Goal: Task Accomplishment & Management: Contribute content

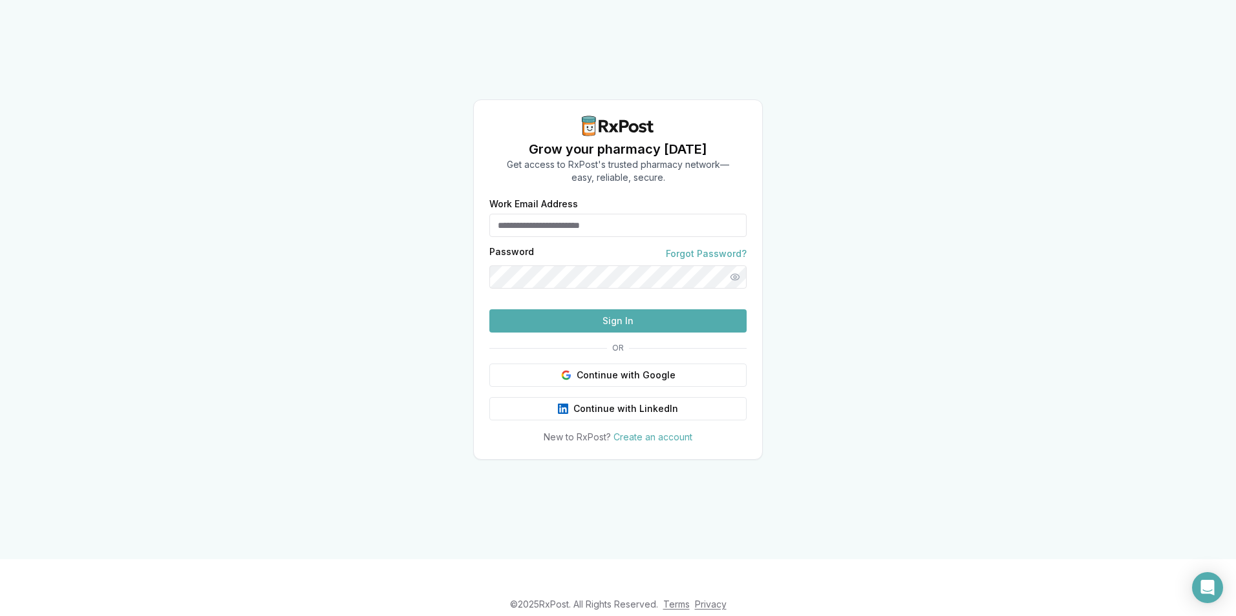
click at [597, 214] on input "Work Email Address" at bounding box center [617, 225] width 257 height 23
type input "**********"
click at [606, 333] on button "Sign In" at bounding box center [617, 321] width 257 height 23
click at [95, 437] on div "**********" at bounding box center [618, 280] width 1236 height 560
click at [619, 333] on button "Sign In" at bounding box center [617, 321] width 257 height 23
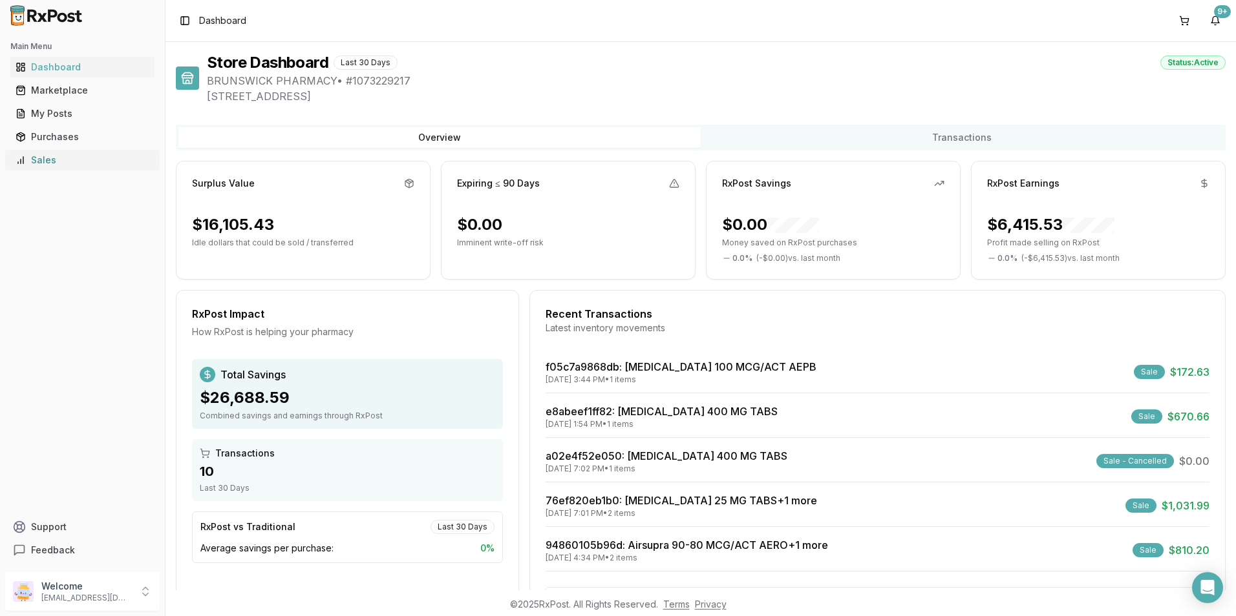
click at [43, 162] on div "Sales" at bounding box center [83, 160] width 134 height 13
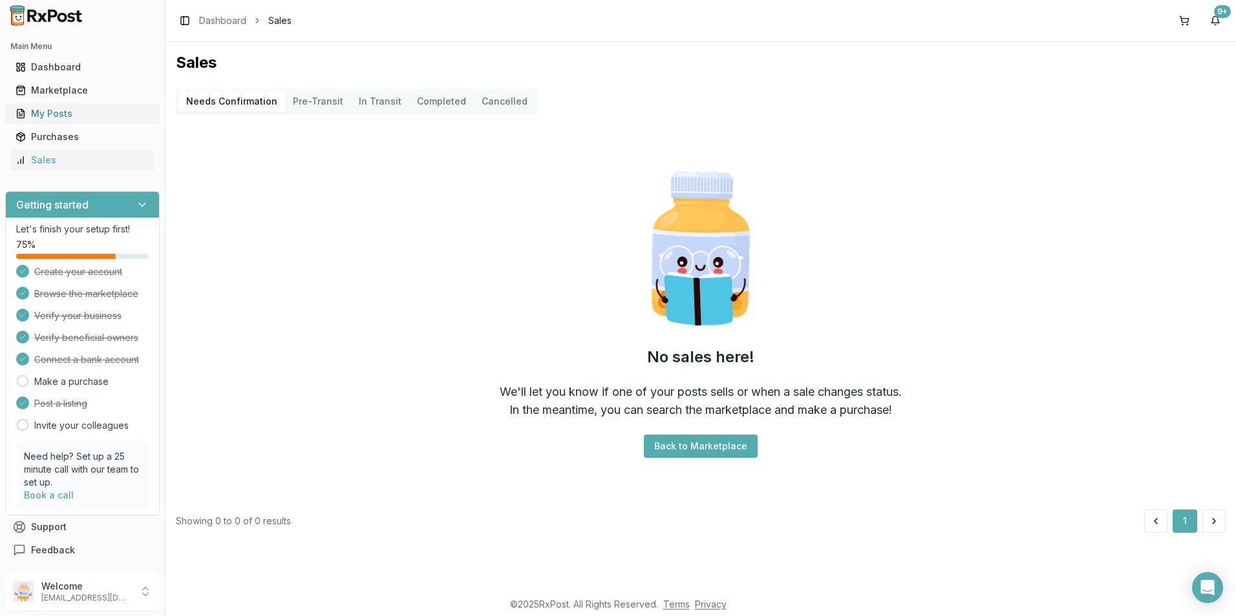
click at [63, 114] on div "My Posts" at bounding box center [83, 113] width 134 height 13
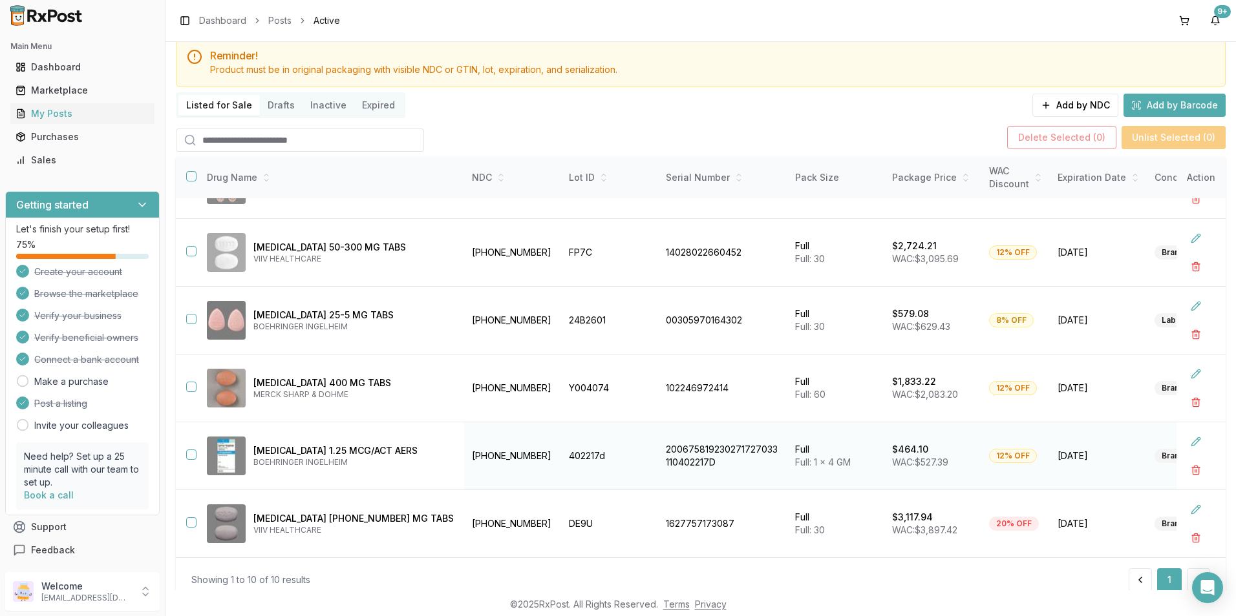
scroll to position [84, 0]
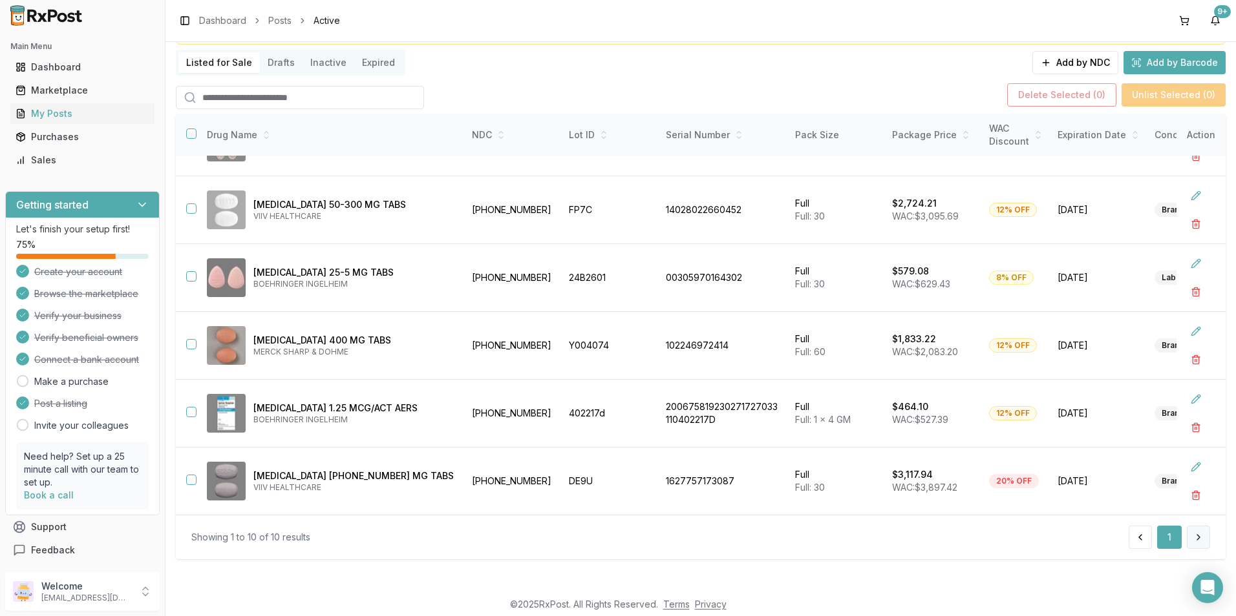
click at [1194, 540] on button at bounding box center [1197, 537] width 23 height 23
click at [1192, 540] on button at bounding box center [1197, 537] width 23 height 23
click at [1186, 289] on button "button" at bounding box center [1195, 291] width 23 height 23
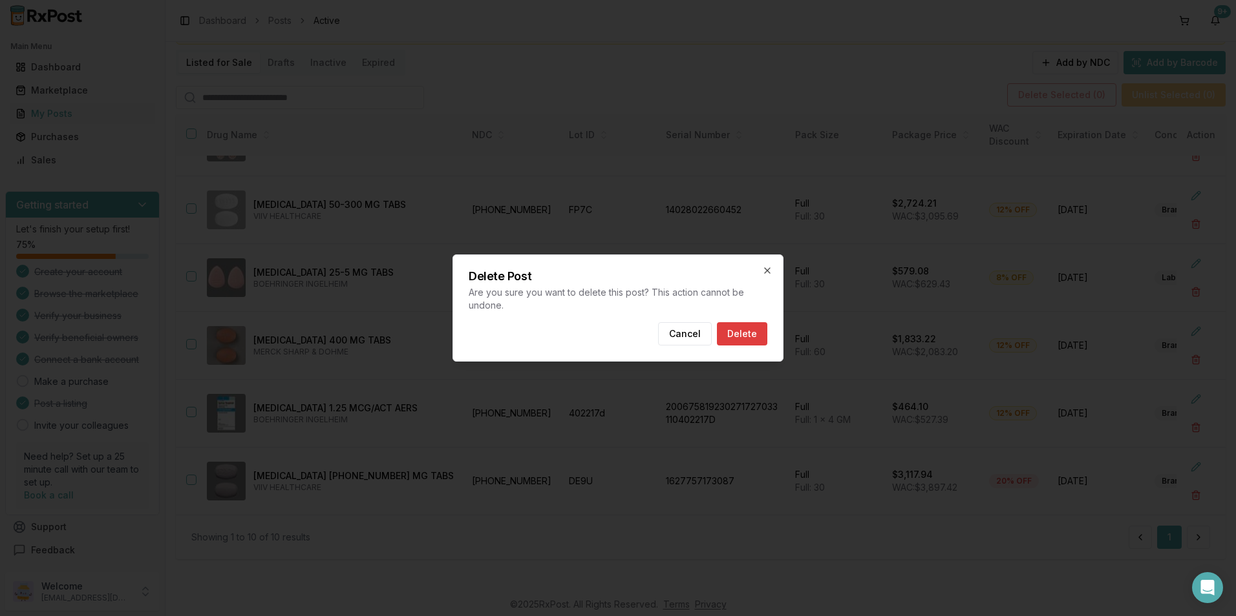
drag, startPoint x: 748, startPoint y: 336, endPoint x: 746, endPoint y: 344, distance: 8.0
click at [747, 339] on button "Delete" at bounding box center [742, 333] width 50 height 23
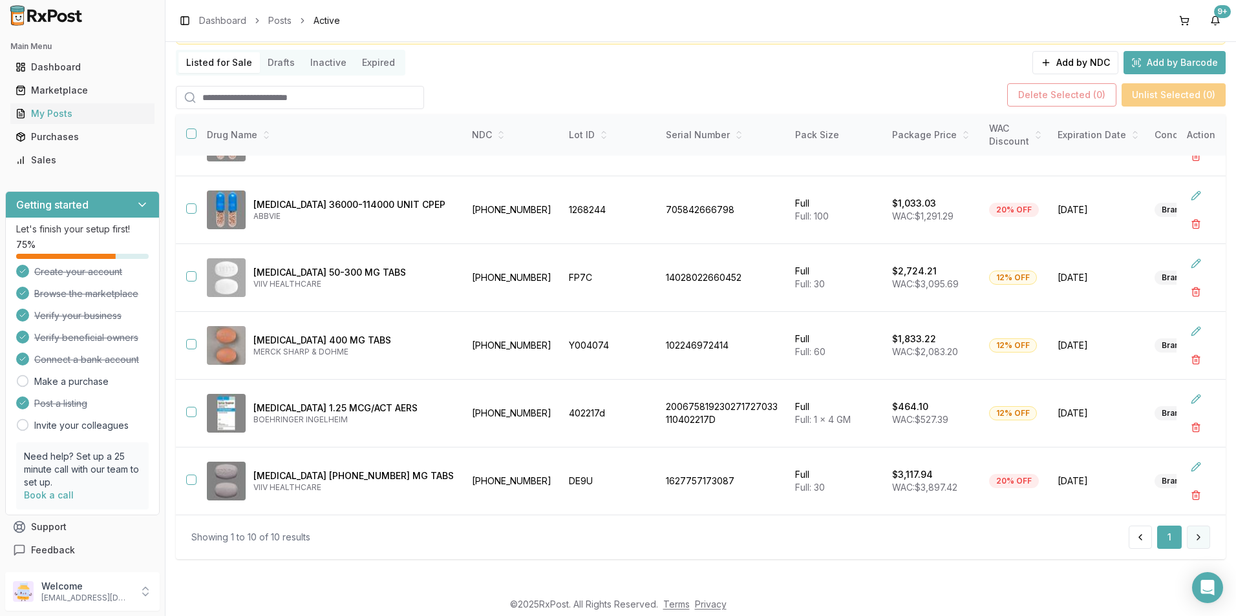
click at [1198, 535] on button at bounding box center [1197, 537] width 23 height 23
click at [1196, 536] on button at bounding box center [1197, 537] width 23 height 23
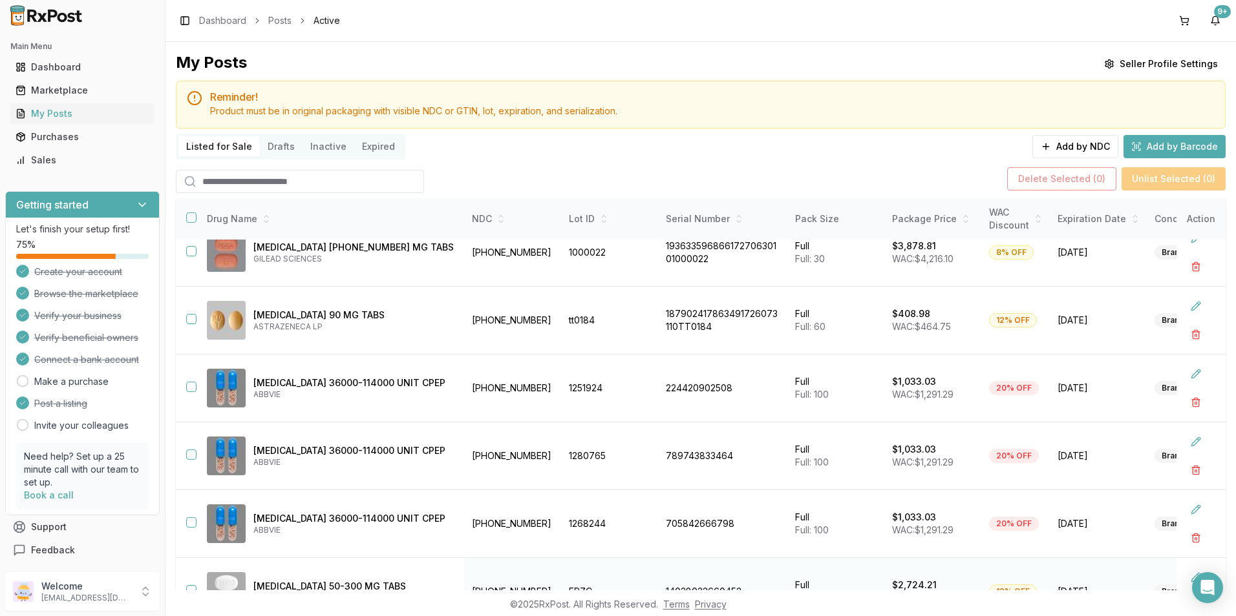
scroll to position [0, 0]
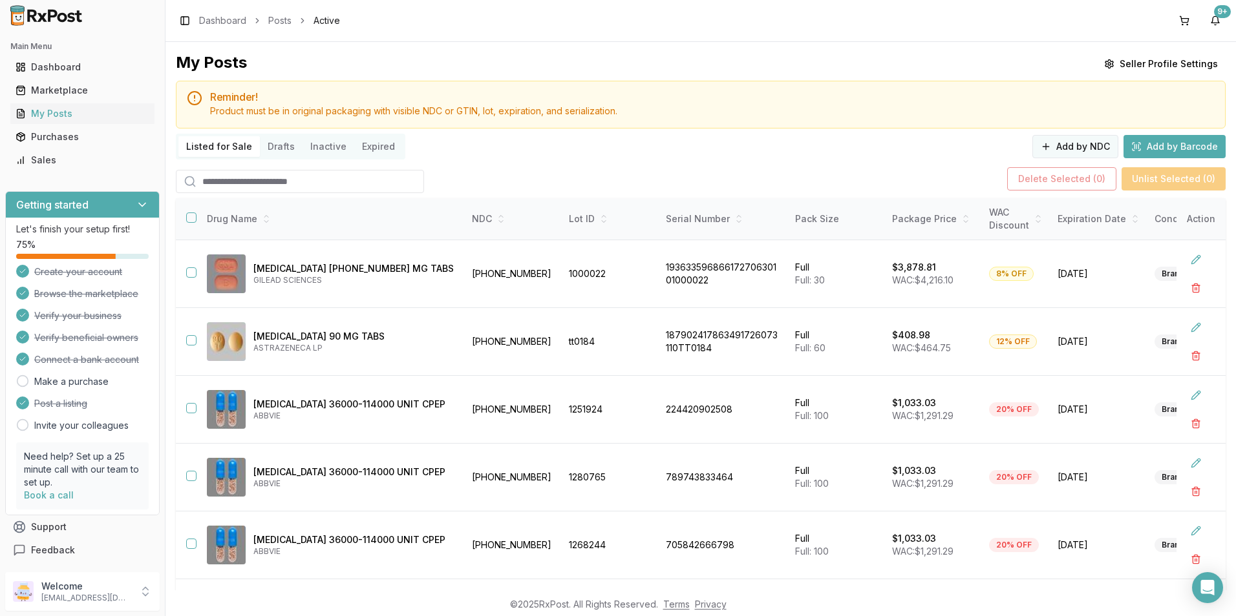
click at [1083, 157] on button "Add by NDC" at bounding box center [1075, 146] width 86 height 23
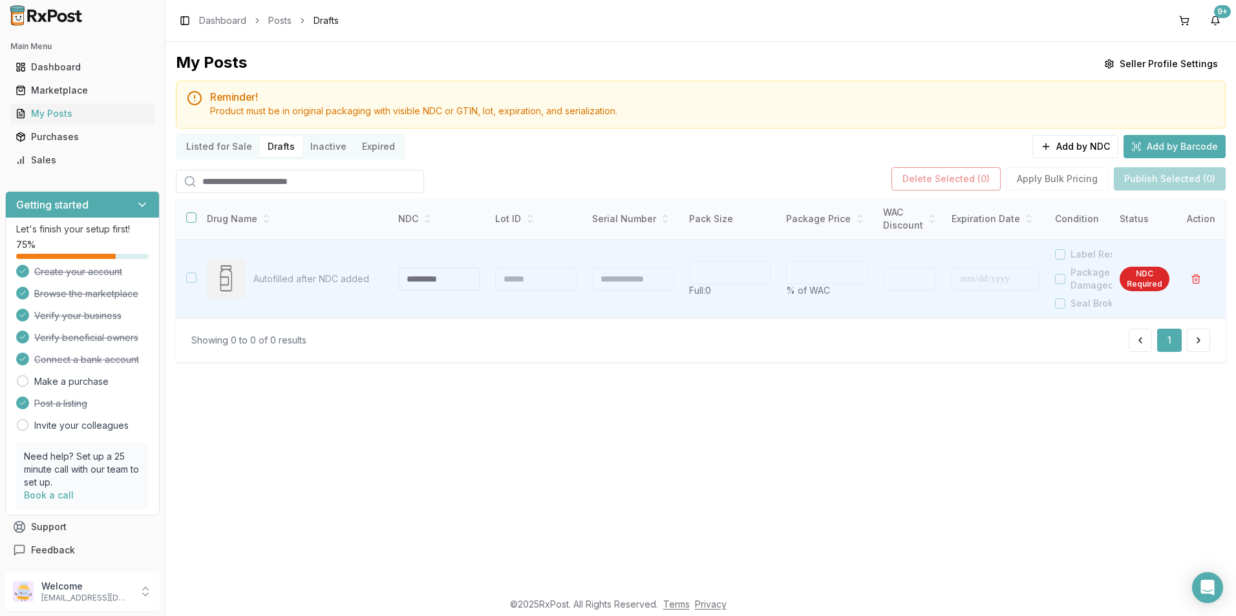
click at [606, 448] on div "My Posts Seller Profile Settings Reminder! Product must be in original packagin…" at bounding box center [700, 316] width 1070 height 549
click at [633, 492] on div "My Posts Seller Profile Settings Reminder! Product must be in original packagin…" at bounding box center [700, 316] width 1070 height 549
click at [58, 72] on div "Dashboard" at bounding box center [83, 67] width 134 height 13
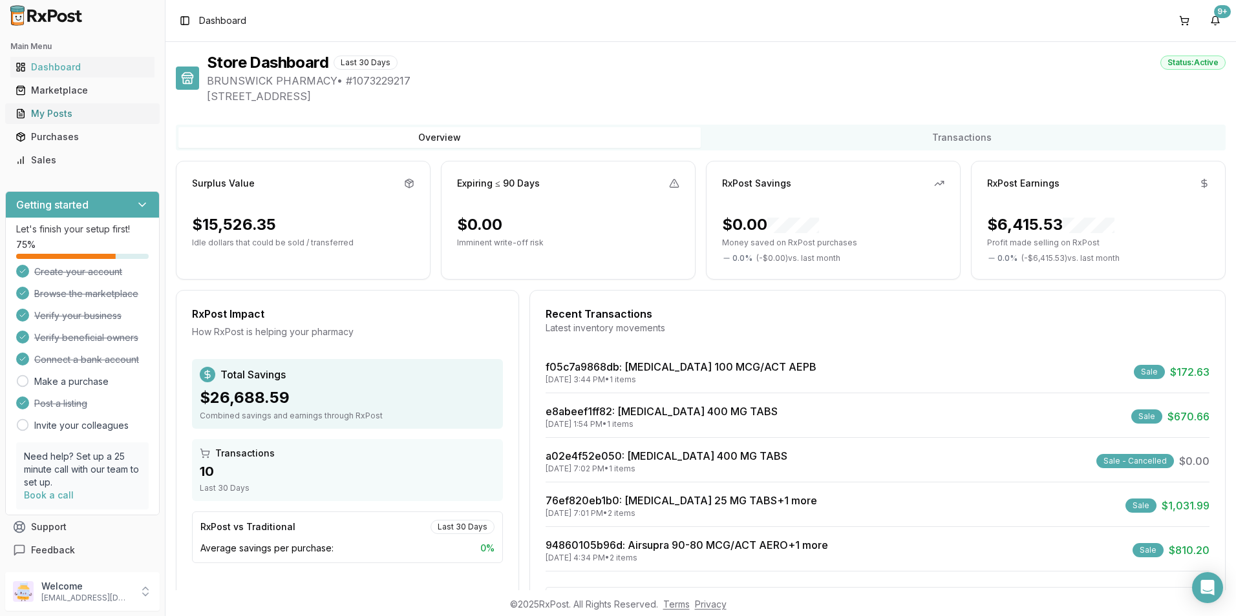
click at [68, 118] on div "My Posts" at bounding box center [83, 113] width 134 height 13
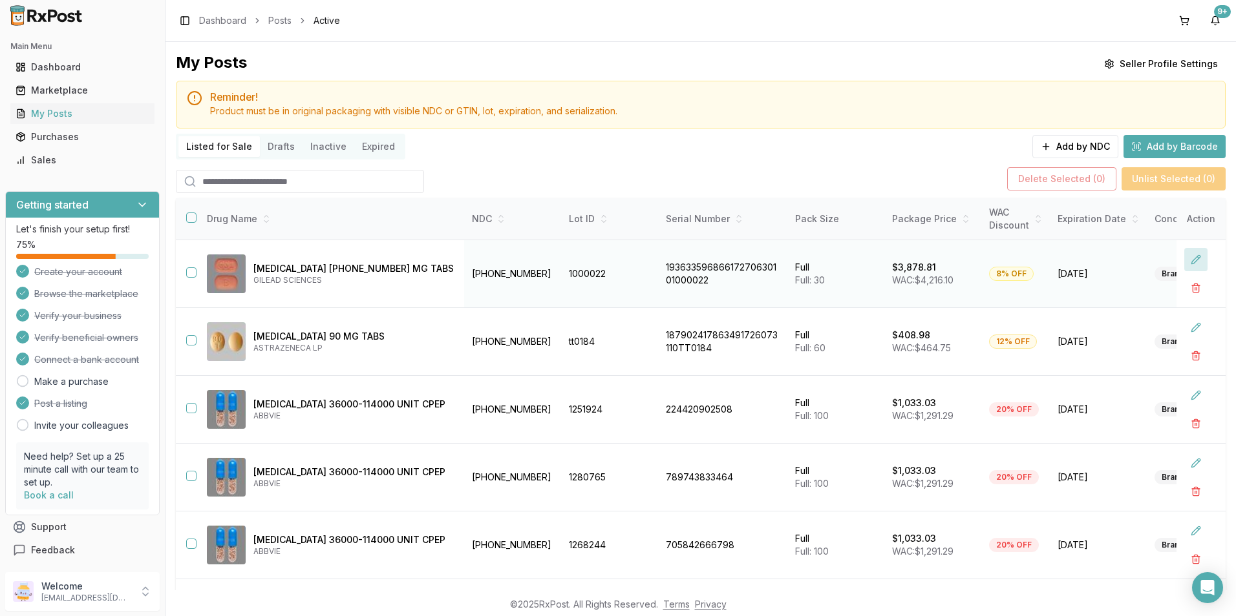
click at [1186, 259] on button at bounding box center [1195, 259] width 23 height 23
click at [991, 270] on input "*" at bounding box center [1015, 273] width 53 height 23
type input "**"
click at [991, 270] on input "**" at bounding box center [1015, 273] width 53 height 23
type input "*******"
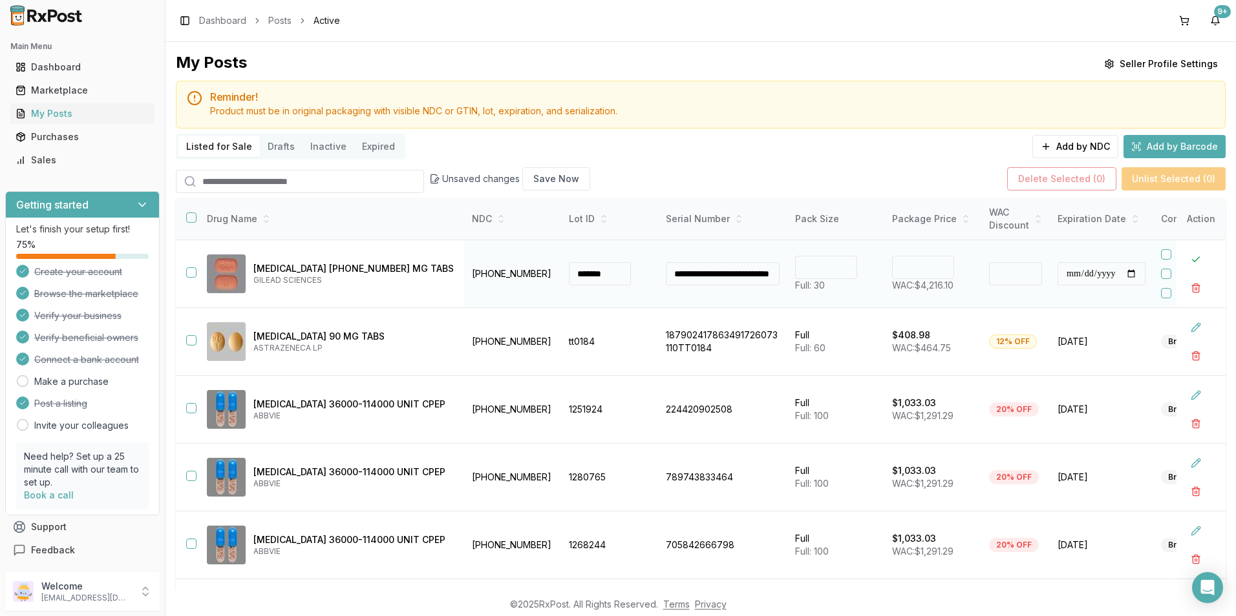
drag, startPoint x: 193, startPoint y: 269, endPoint x: 194, endPoint y: 277, distance: 7.9
click at [193, 269] on button "button" at bounding box center [191, 273] width 10 height 10
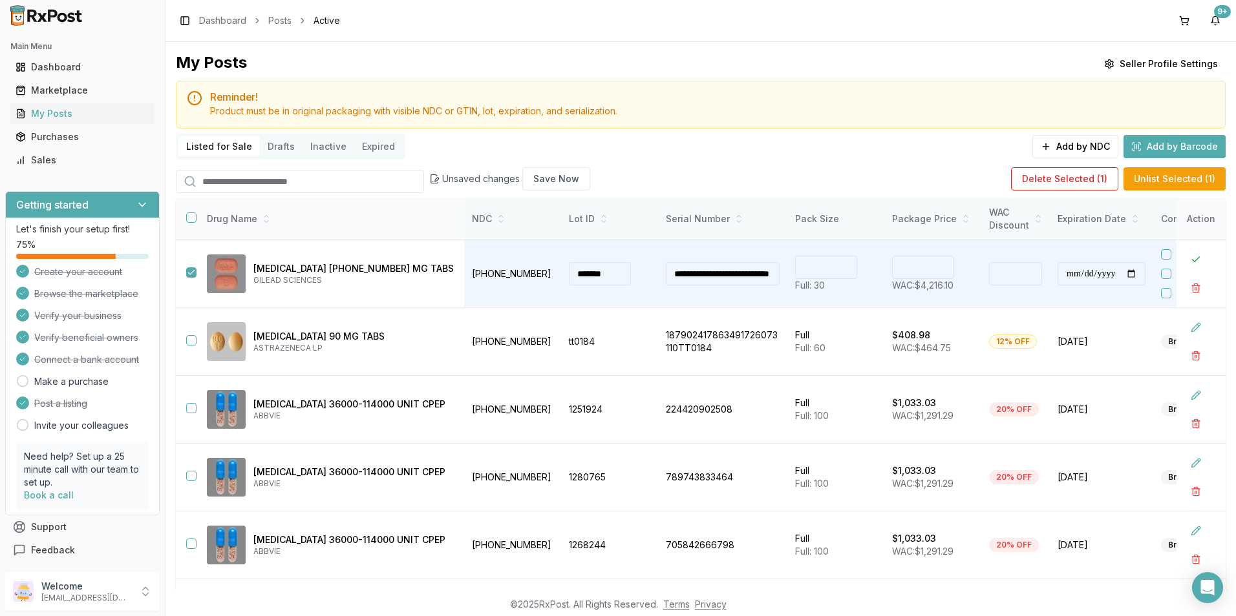
type button "on"
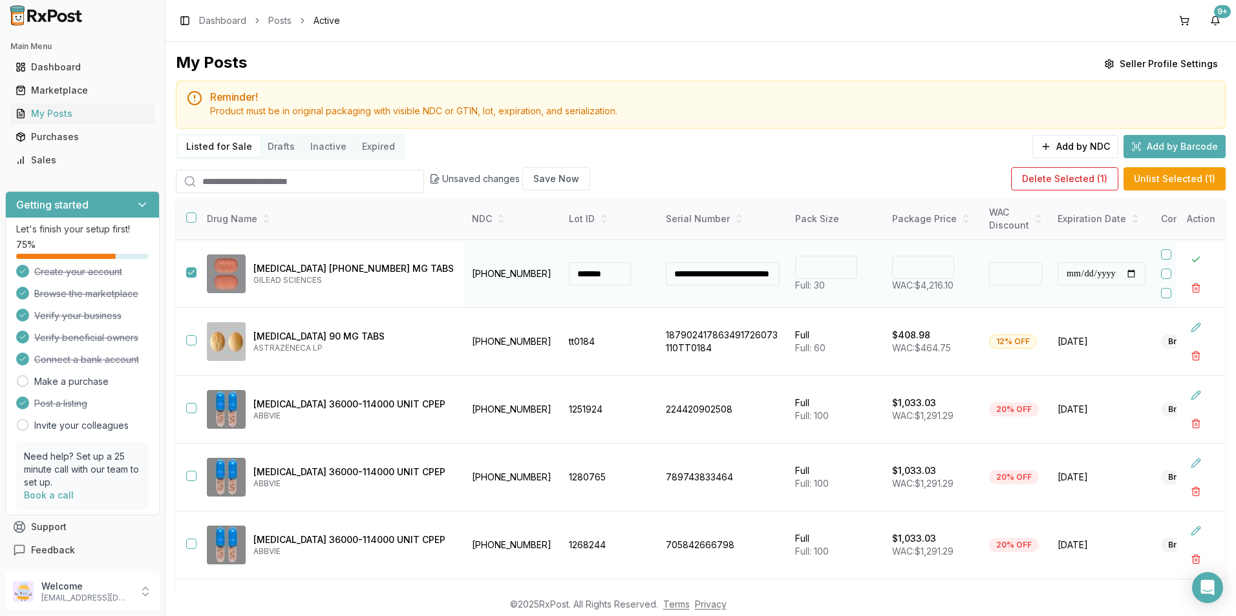
drag, startPoint x: 677, startPoint y: 175, endPoint x: 892, endPoint y: 264, distance: 232.7
click at [681, 181] on div "Unsaved changes Save Now Delete Selected ( 1 ) Unlist Selected ( 1 )" at bounding box center [700, 179] width 1049 height 28
drag, startPoint x: 193, startPoint y: 272, endPoint x: 240, endPoint y: 267, distance: 48.1
click at [193, 273] on button "button" at bounding box center [191, 273] width 10 height 10
click at [1184, 258] on button at bounding box center [1195, 259] width 23 height 23
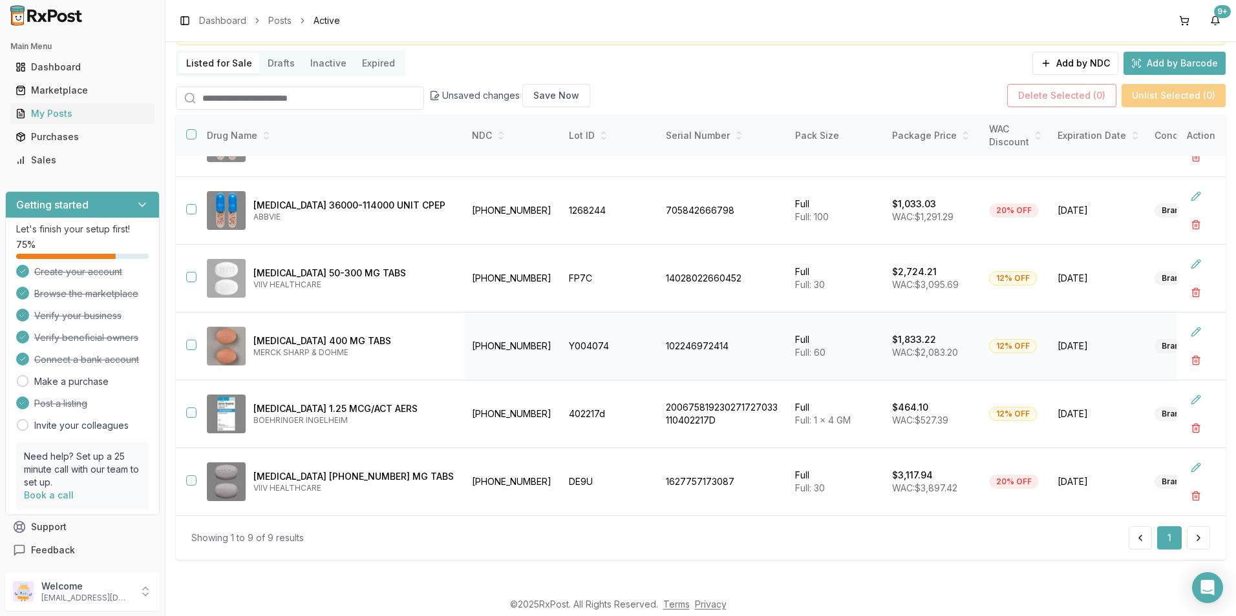
scroll to position [84, 0]
click at [1201, 542] on button at bounding box center [1197, 537] width 23 height 23
click at [1194, 537] on button at bounding box center [1197, 537] width 23 height 23
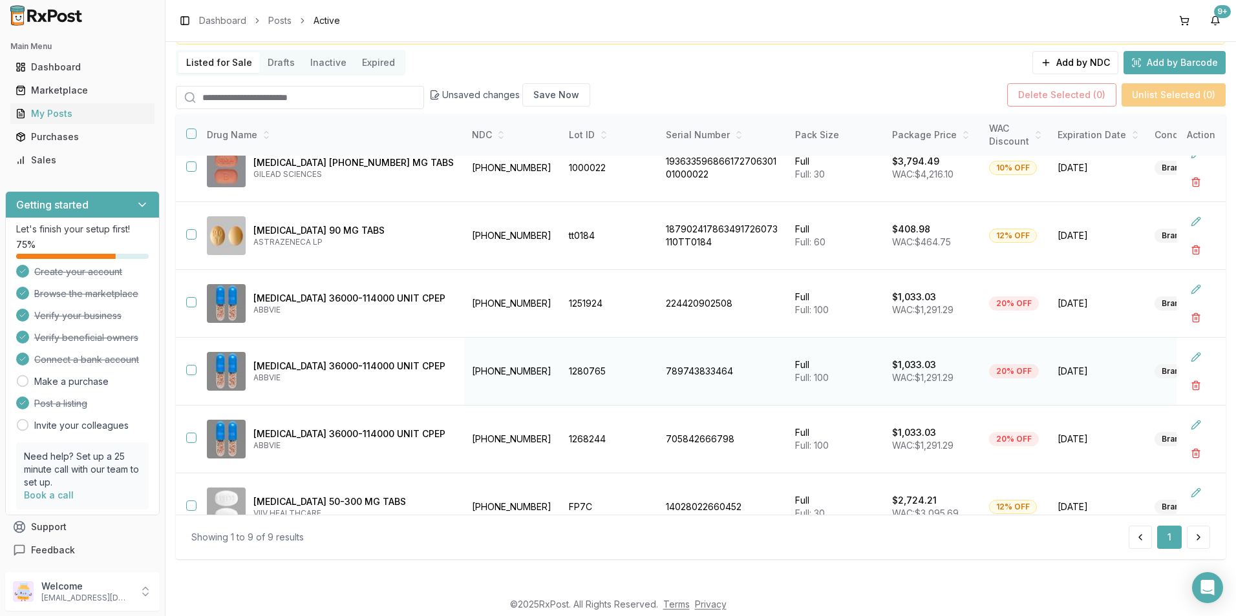
scroll to position [0, 0]
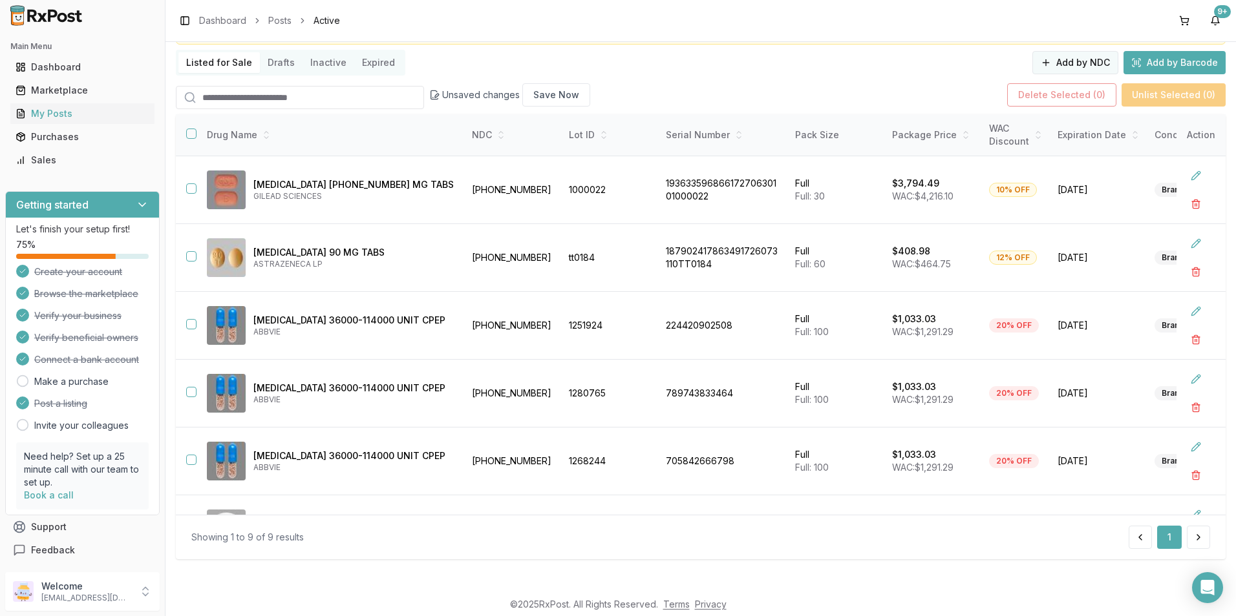
click at [1091, 65] on button "Add by NDC" at bounding box center [1075, 62] width 86 height 23
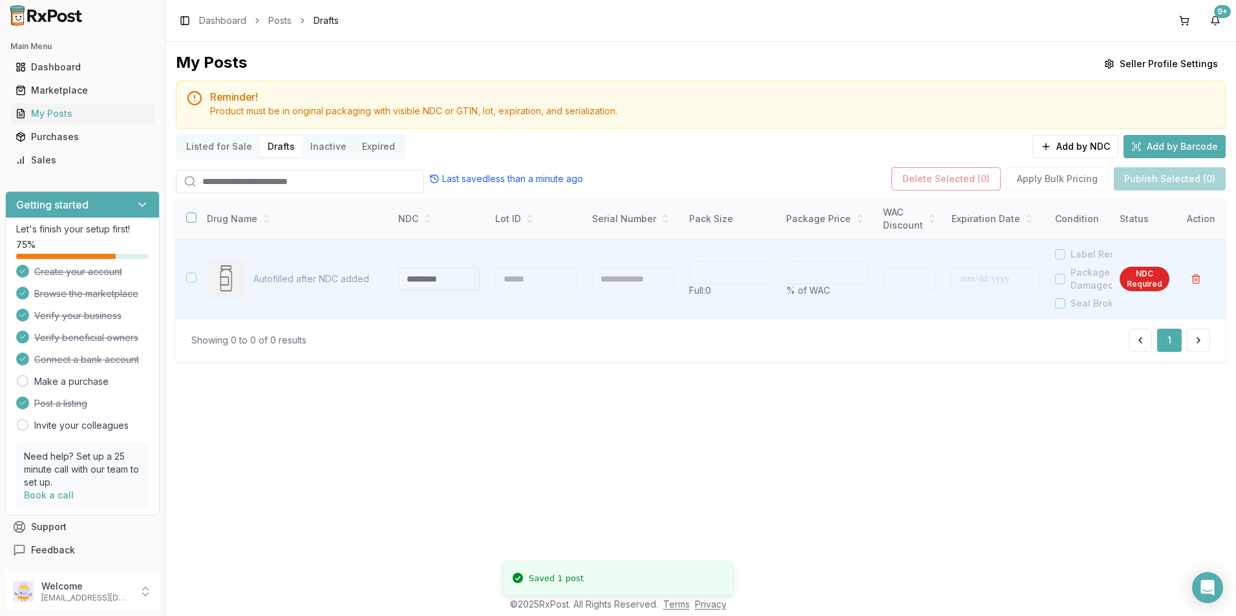
click at [228, 185] on input "search" at bounding box center [300, 181] width 248 height 23
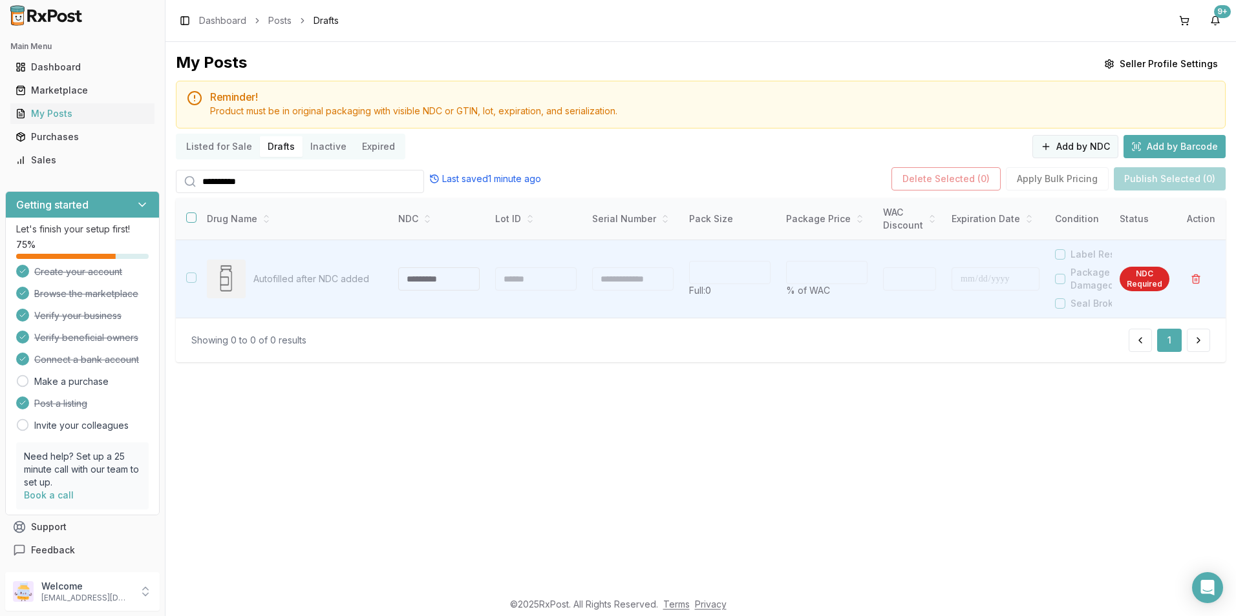
type input "**********"
click at [1088, 142] on button "Add by NDC" at bounding box center [1075, 146] width 86 height 23
click at [1176, 147] on button "Add by Barcode" at bounding box center [1174, 146] width 102 height 23
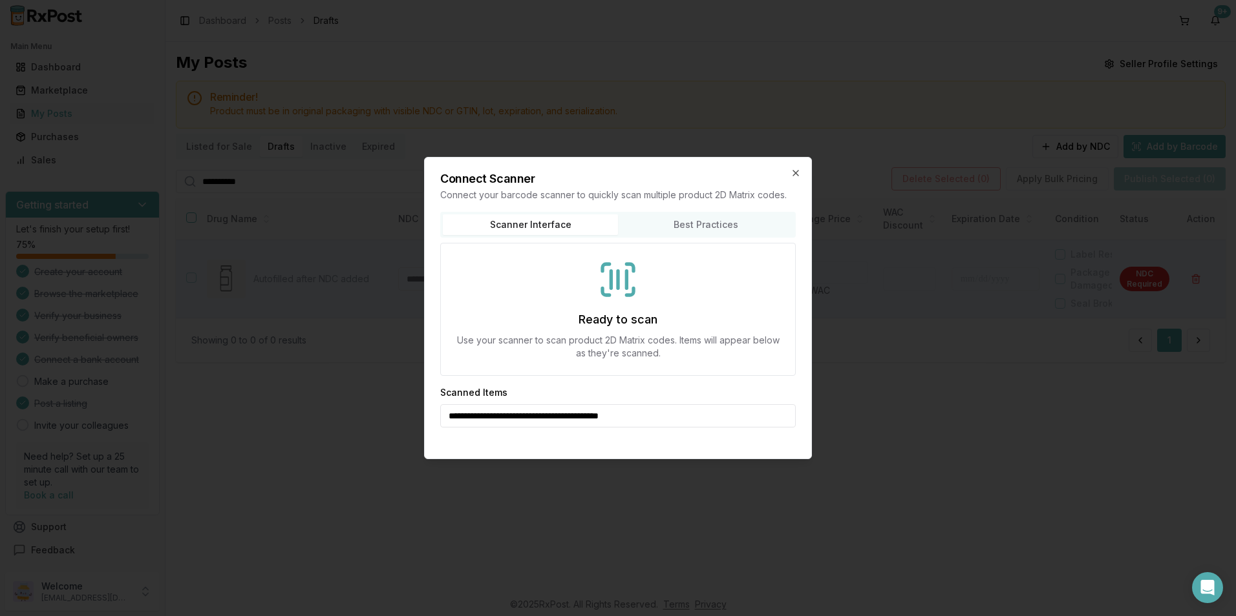
type input "**********"
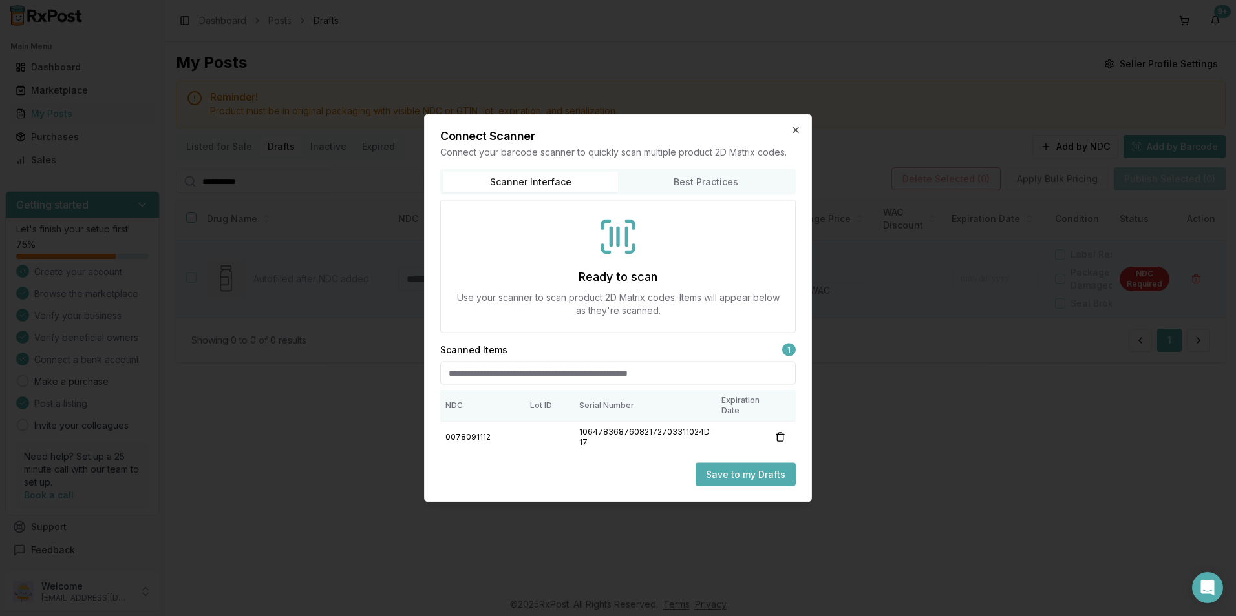
click at [732, 482] on button "Save to my Drafts" at bounding box center [745, 474] width 100 height 23
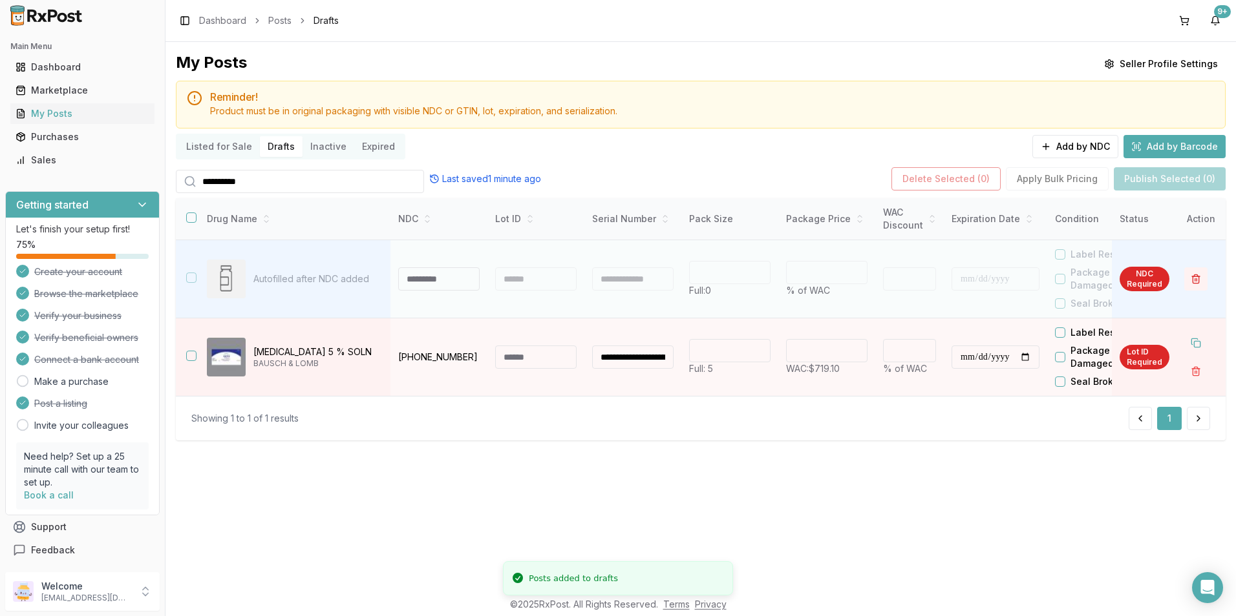
click at [1197, 278] on button "button" at bounding box center [1195, 279] width 23 height 23
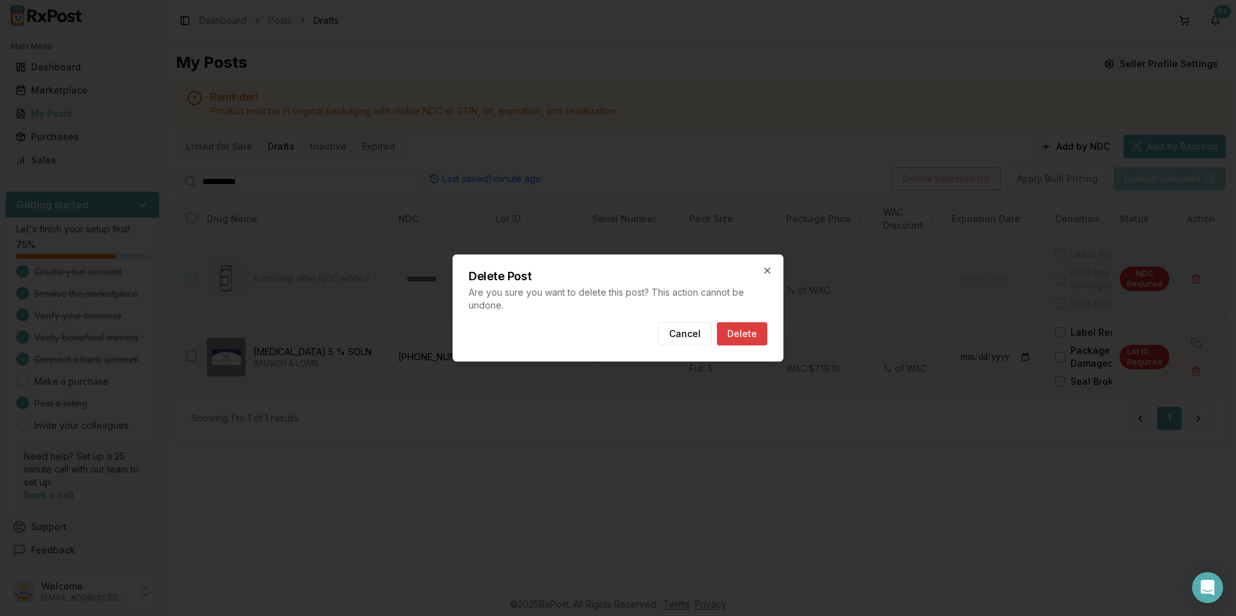
click at [741, 335] on button "Delete" at bounding box center [742, 333] width 50 height 23
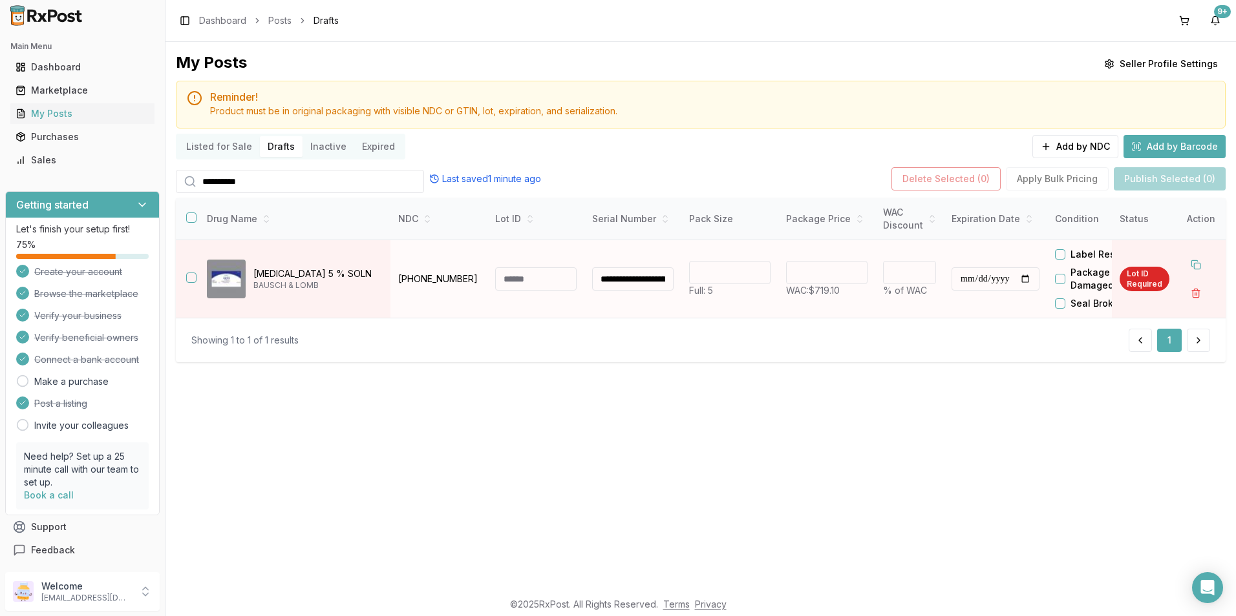
click at [736, 275] on input "number" at bounding box center [729, 272] width 81 height 23
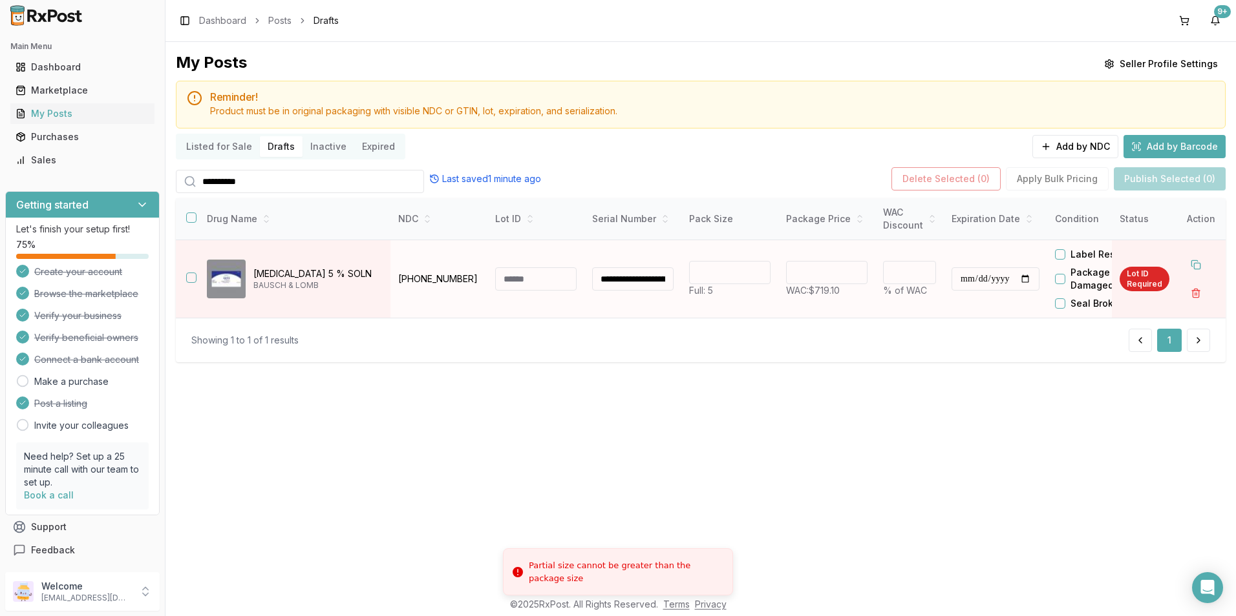
type input "*"
click at [757, 264] on input "*" at bounding box center [729, 272] width 81 height 23
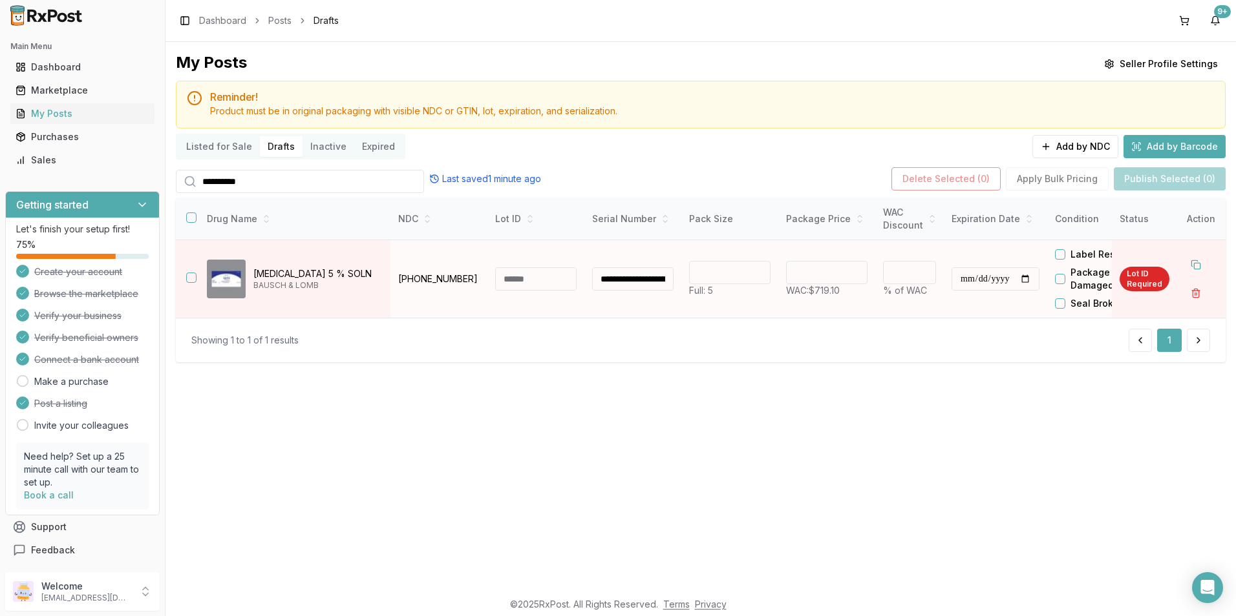
type input "*"
click at [554, 284] on input at bounding box center [535, 279] width 81 height 23
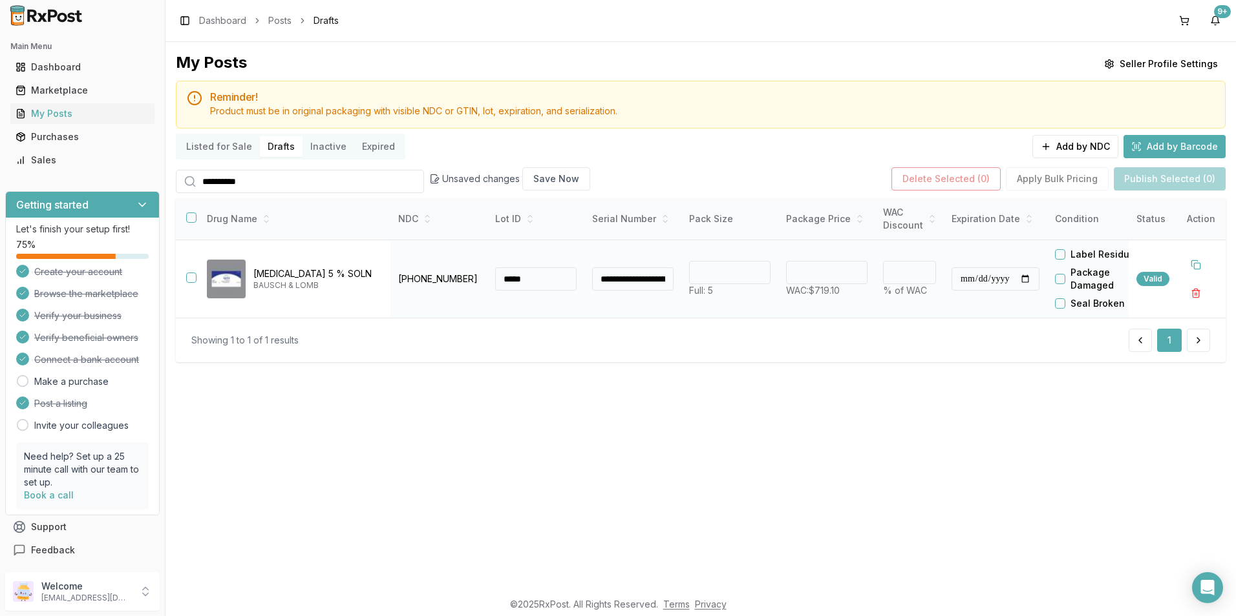
type input "*****"
click at [1065, 255] on button "Label Residue" at bounding box center [1060, 254] width 10 height 10
click at [190, 275] on button "button" at bounding box center [191, 278] width 10 height 10
click at [1186, 182] on button "Publish Selected (1)" at bounding box center [1170, 178] width 110 height 23
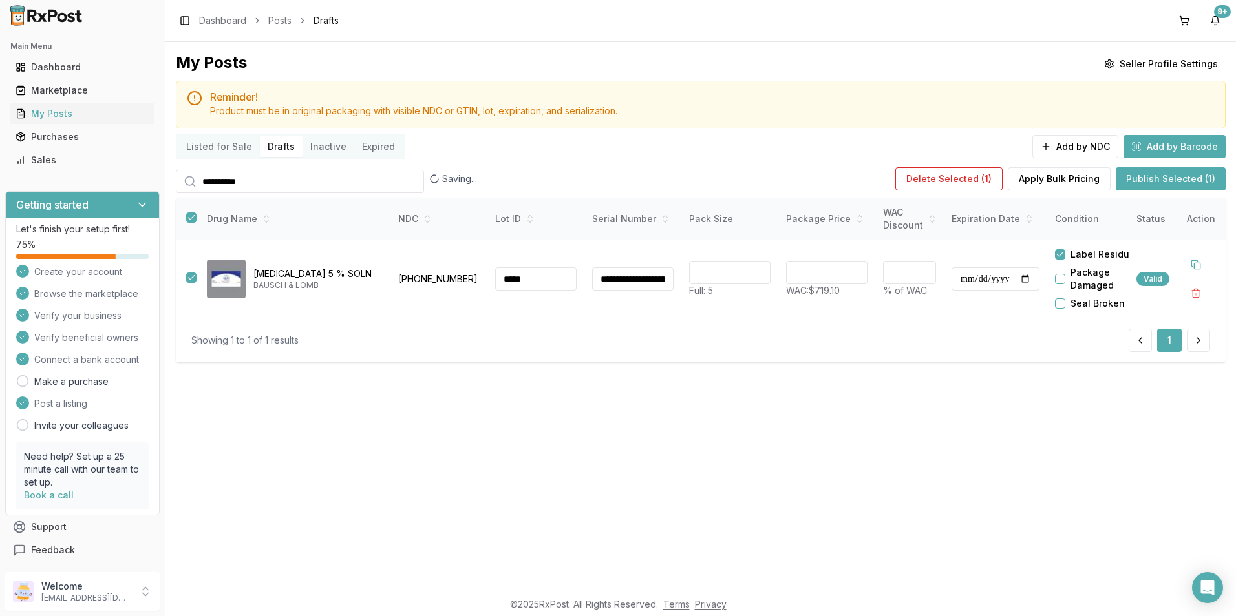
click at [1186, 182] on button "Publish Selected (1)" at bounding box center [1170, 178] width 110 height 23
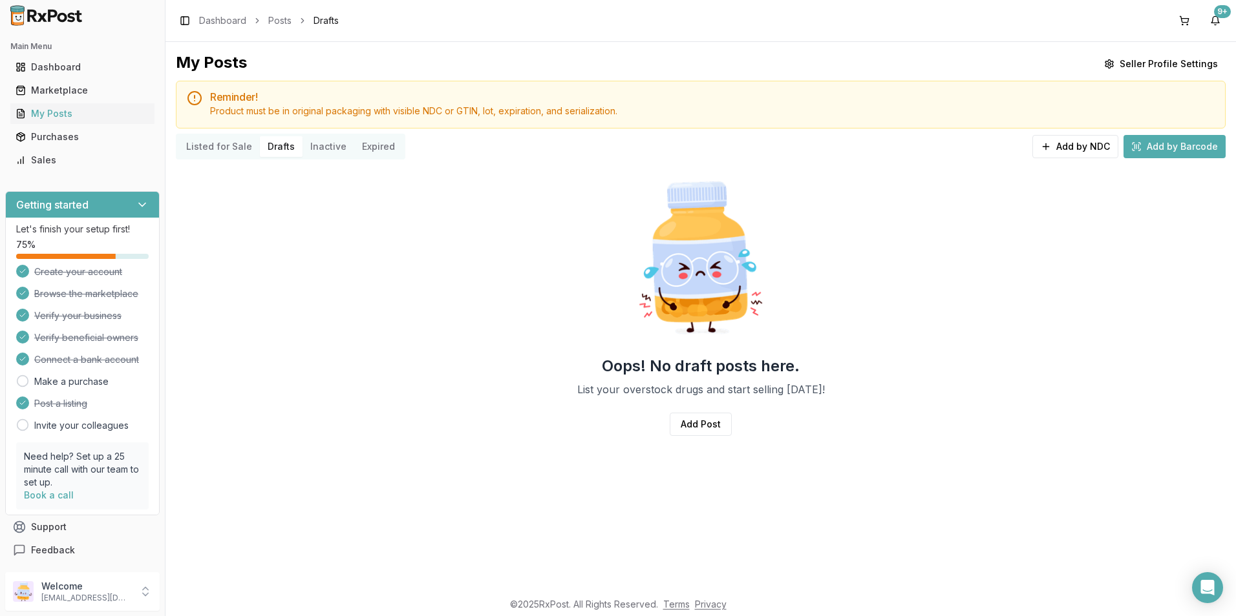
click at [1199, 145] on button "Add by Barcode" at bounding box center [1174, 146] width 102 height 23
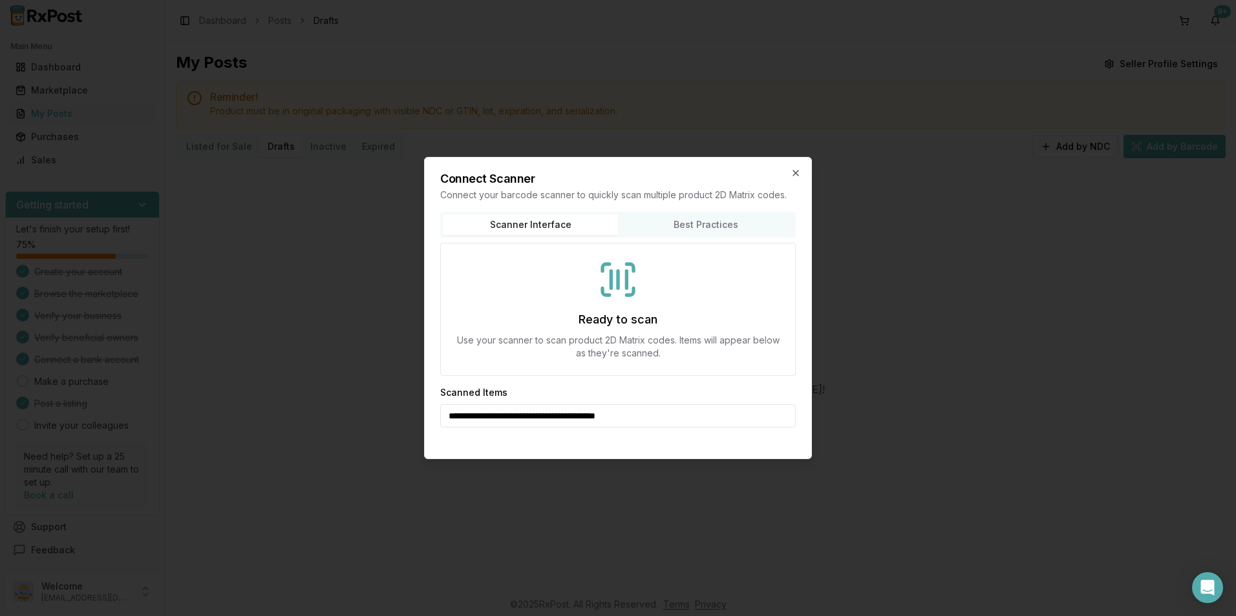
type input "**********"
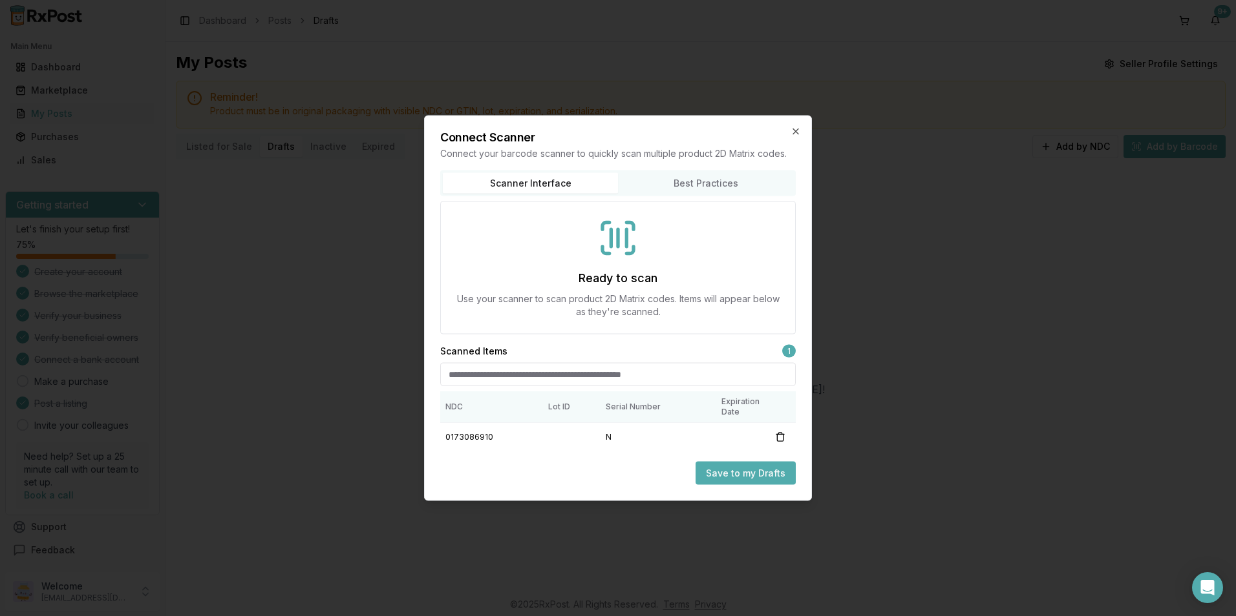
click at [710, 468] on button "Save to my Drafts" at bounding box center [745, 473] width 100 height 23
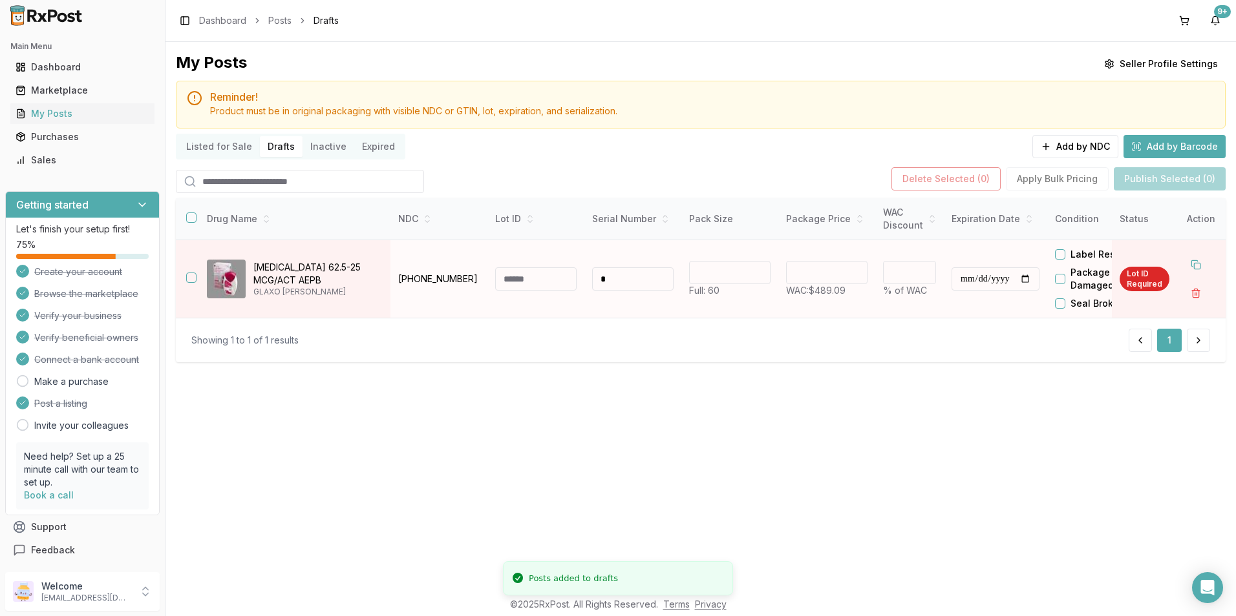
click at [538, 279] on input at bounding box center [535, 279] width 81 height 23
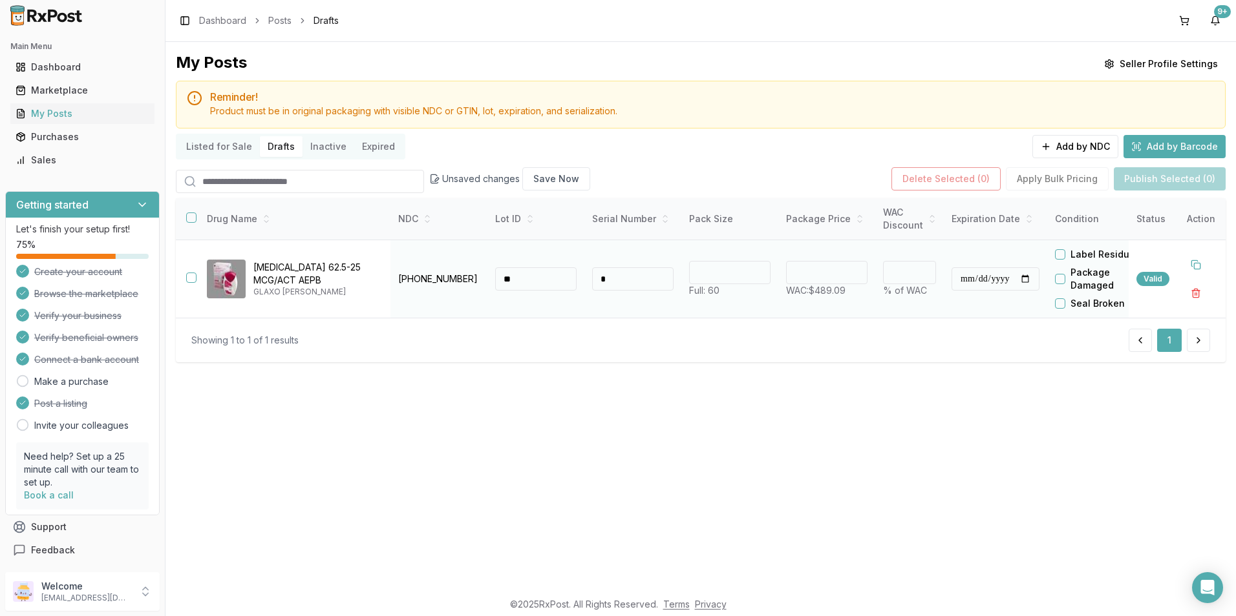
type input "*"
type input "****"
drag, startPoint x: 1069, startPoint y: 253, endPoint x: 1074, endPoint y: 261, distance: 9.9
click at [1065, 254] on button "Label Residue" at bounding box center [1060, 254] width 10 height 10
click at [195, 275] on button "button" at bounding box center [191, 278] width 10 height 10
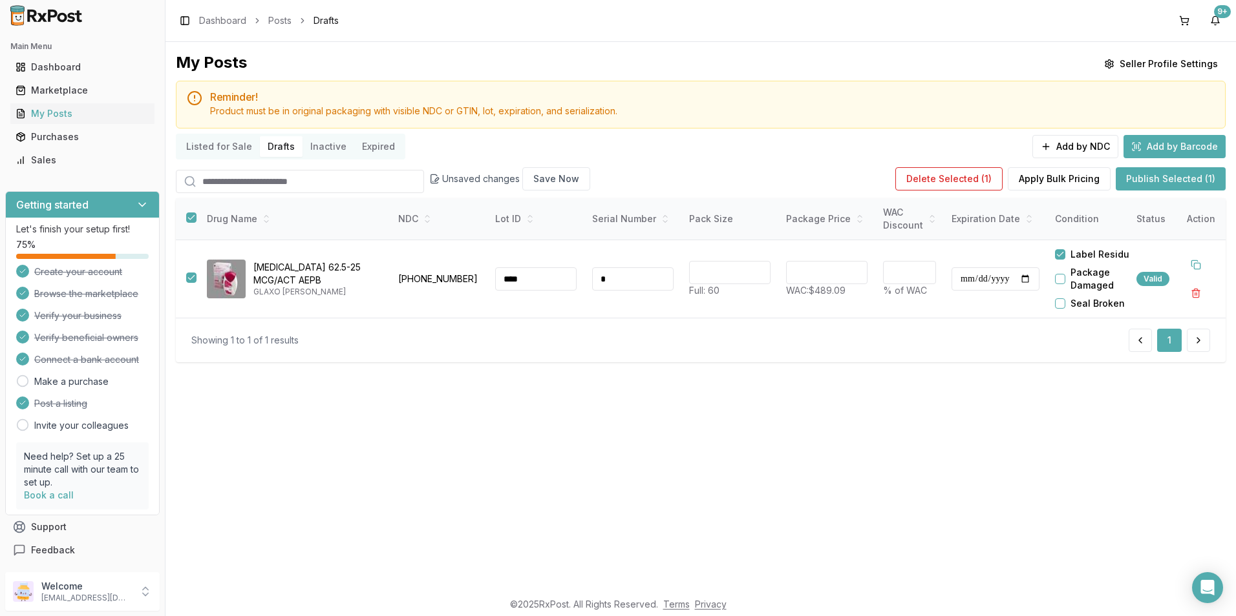
click at [1186, 182] on button "Publish Selected (1)" at bounding box center [1170, 178] width 110 height 23
